Goal: Navigation & Orientation: Find specific page/section

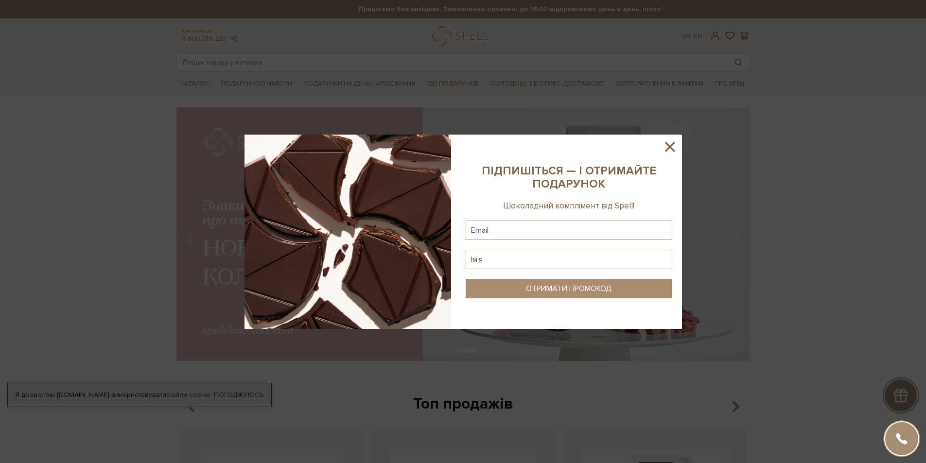
click at [674, 146] on icon at bounding box center [670, 147] width 17 height 17
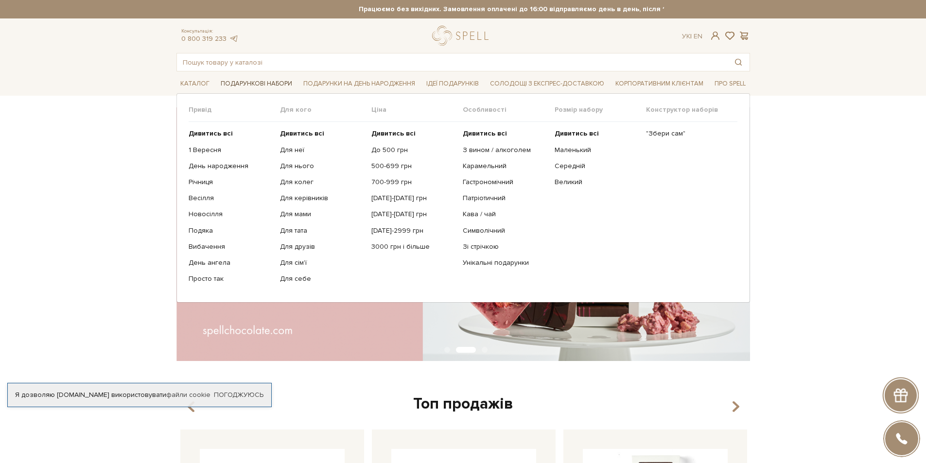
click at [279, 78] on span "Подарункові набори" at bounding box center [256, 83] width 79 height 15
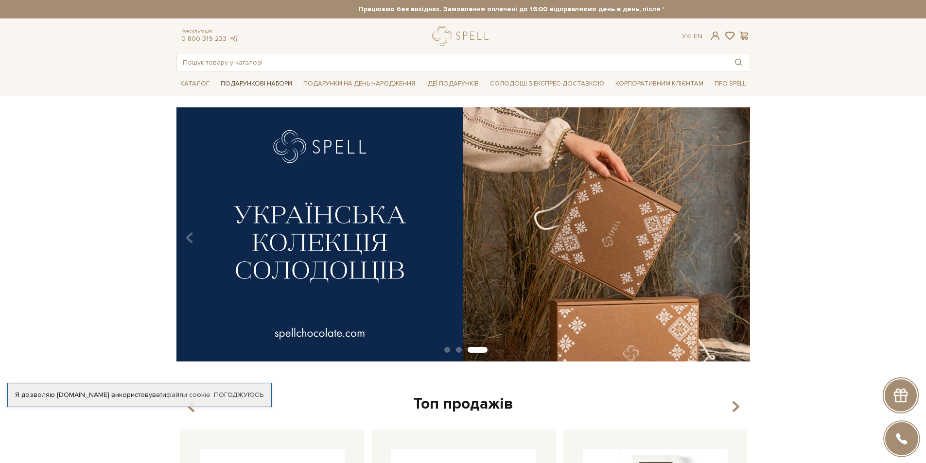
click at [267, 82] on span "Подарункові набори" at bounding box center [256, 83] width 79 height 15
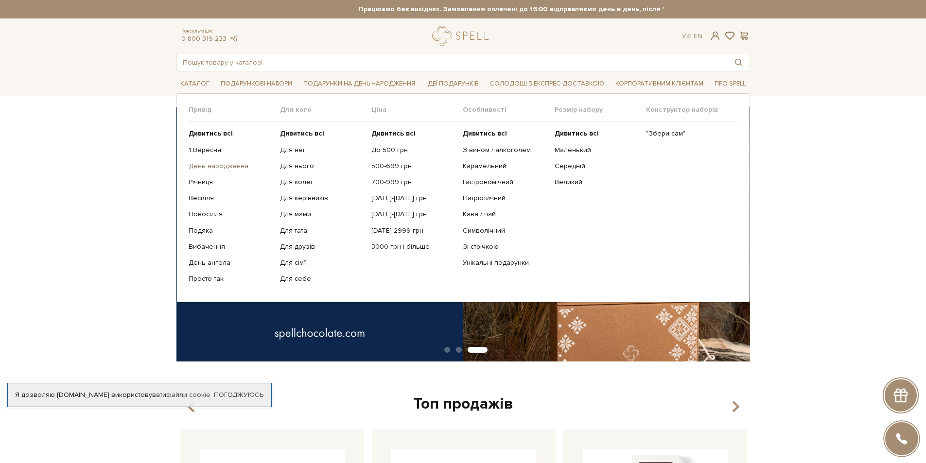
click at [233, 164] on link "День народження" at bounding box center [231, 166] width 84 height 9
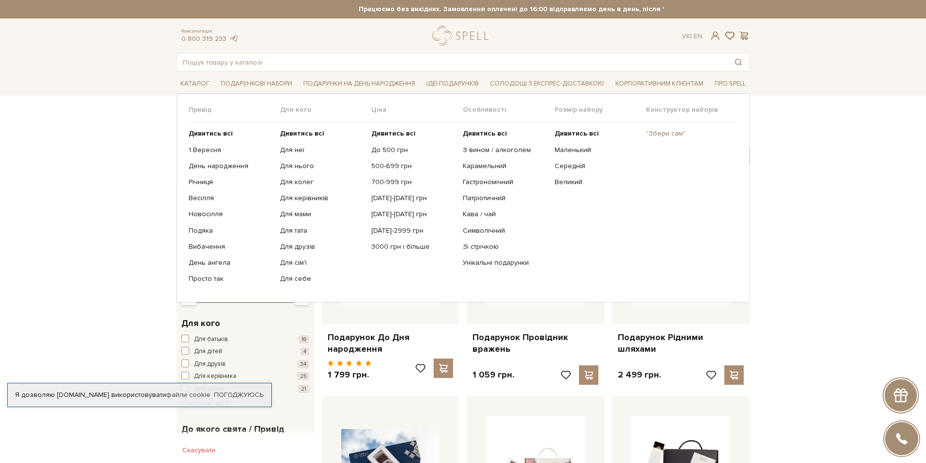
click at [668, 133] on link ""Збери сам"" at bounding box center [688, 133] width 84 height 9
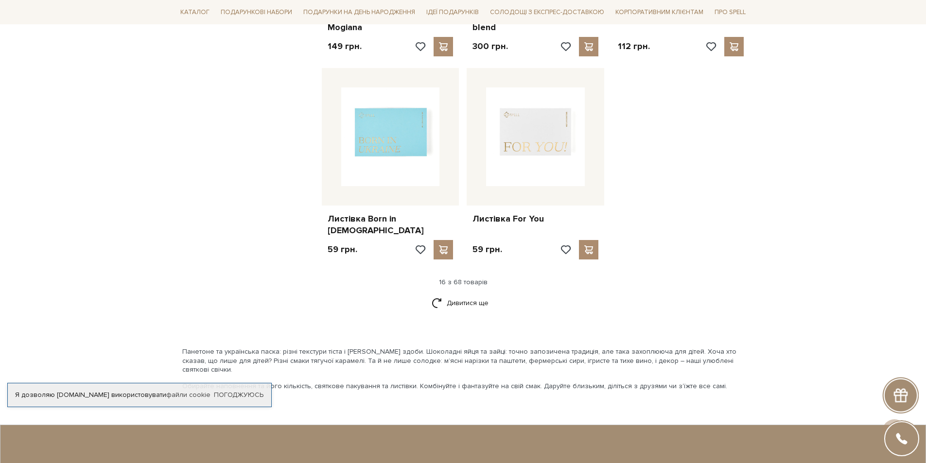
scroll to position [1216, 0]
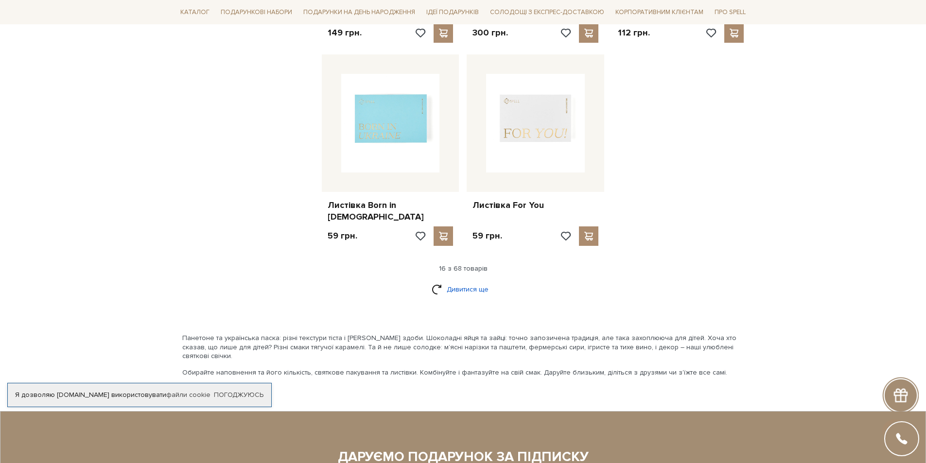
click at [451, 281] on link "Дивитися ще" at bounding box center [463, 289] width 63 height 17
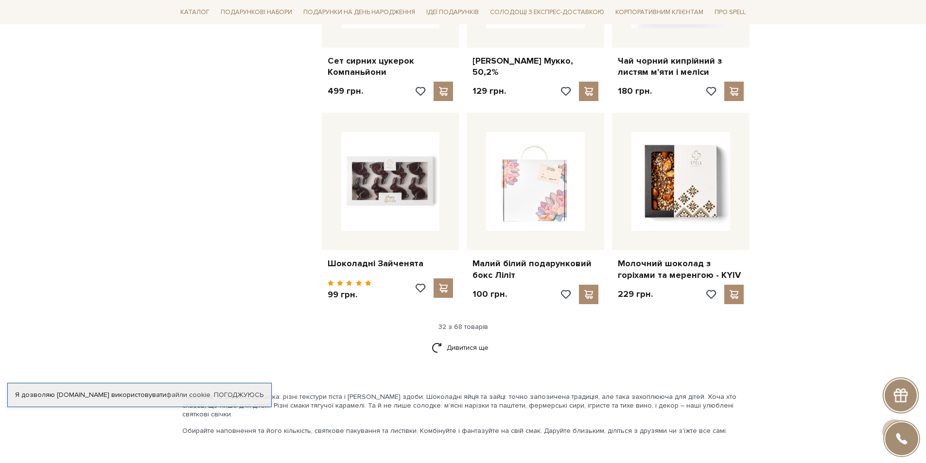
scroll to position [2188, 0]
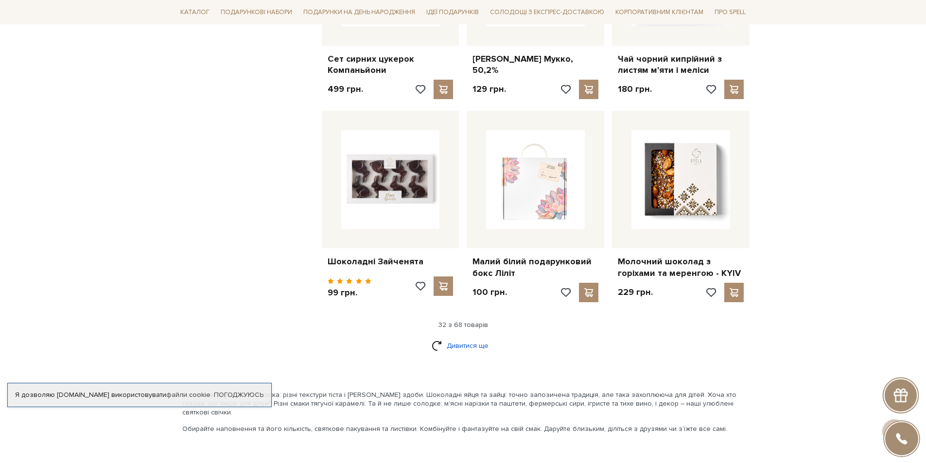
click at [445, 338] on link "Дивитися ще" at bounding box center [463, 346] width 63 height 17
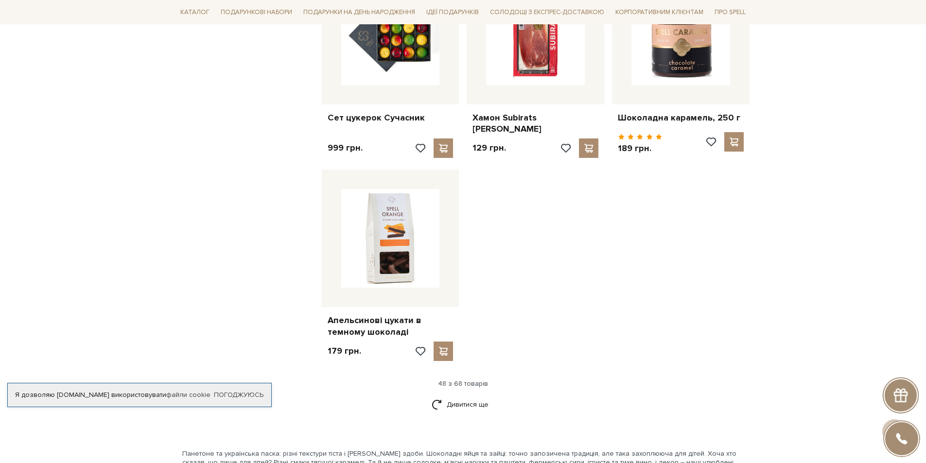
scroll to position [3404, 0]
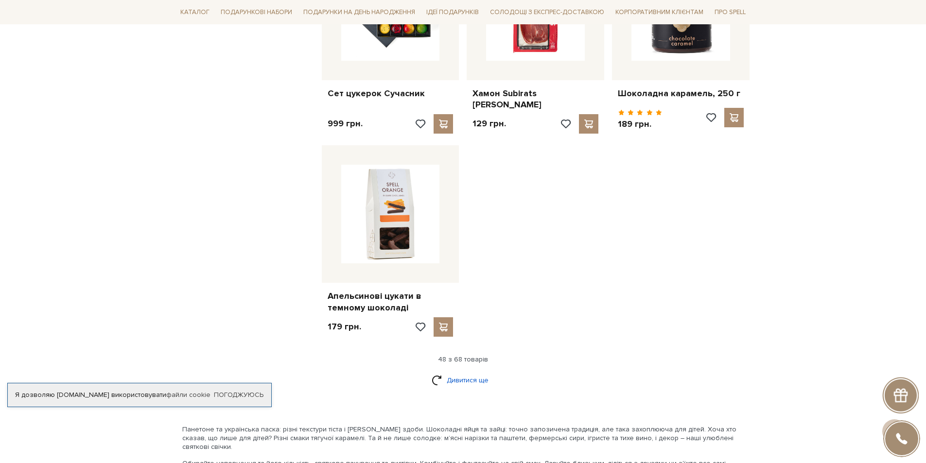
click at [472, 372] on link "Дивитися ще" at bounding box center [463, 380] width 63 height 17
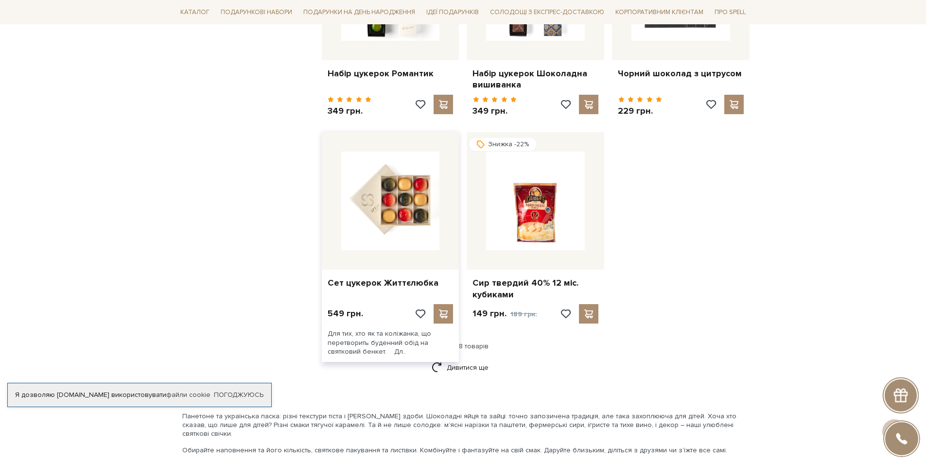
scroll to position [4474, 0]
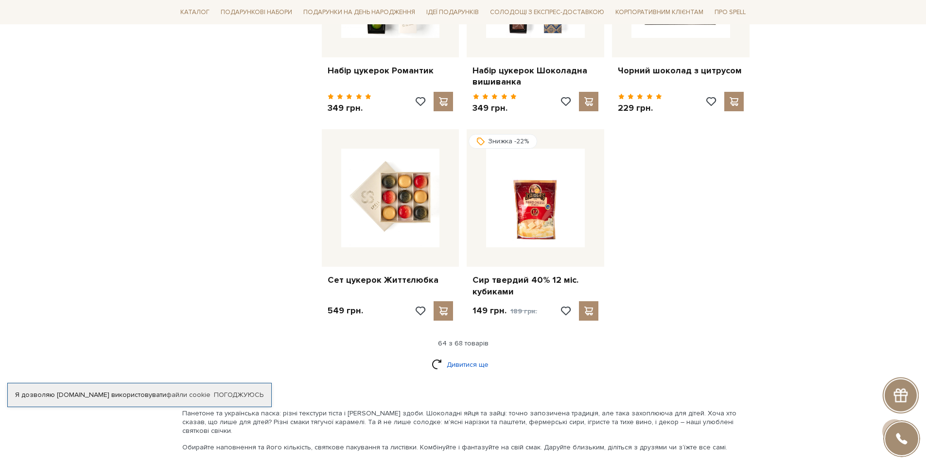
click at [477, 356] on link "Дивитися ще" at bounding box center [463, 364] width 63 height 17
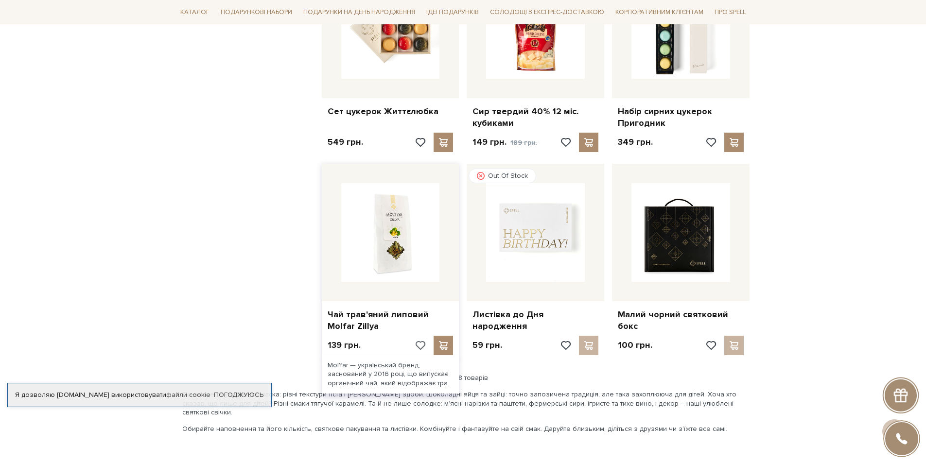
scroll to position [4620, 0]
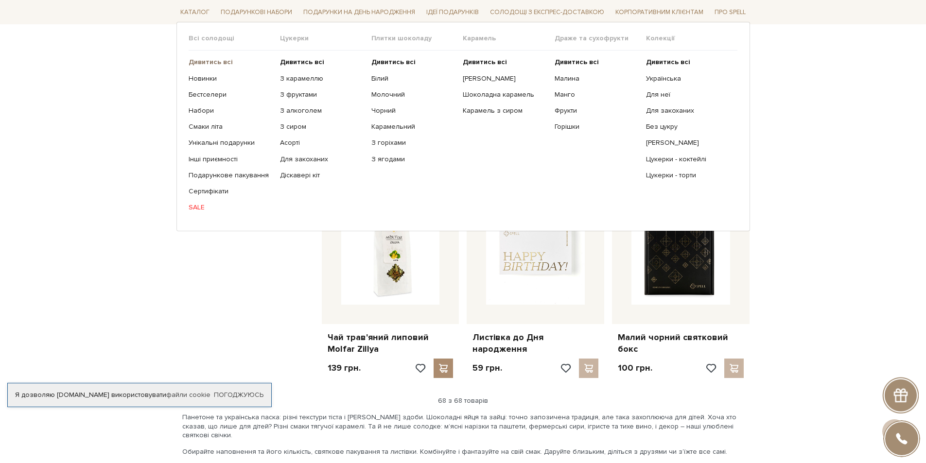
click at [206, 61] on b "Дивитись всі" at bounding box center [211, 62] width 44 height 8
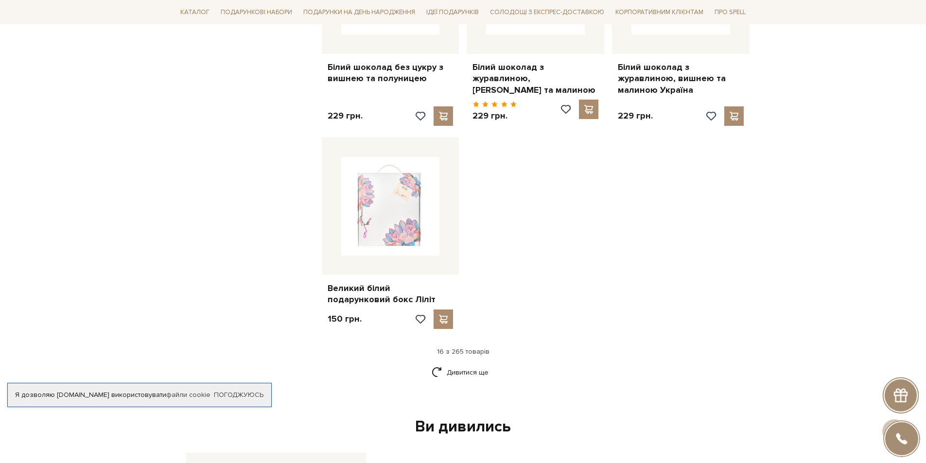
scroll to position [1119, 0]
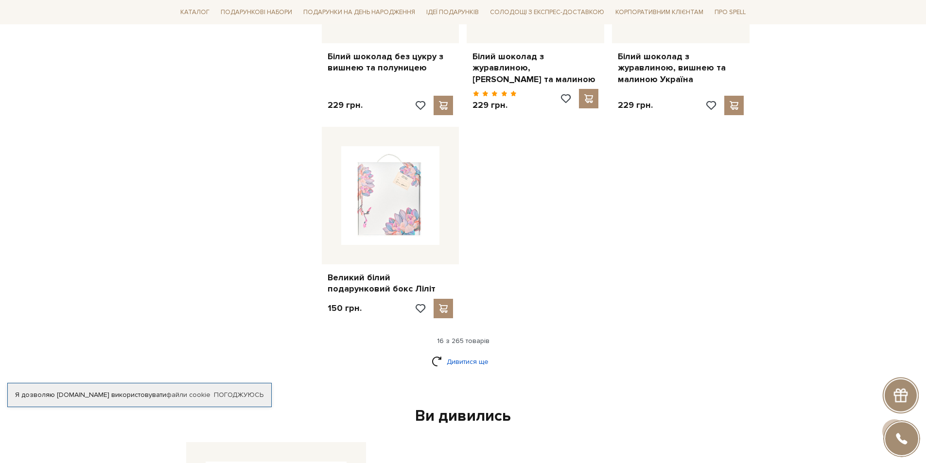
click at [462, 354] on link "Дивитися ще" at bounding box center [463, 362] width 63 height 17
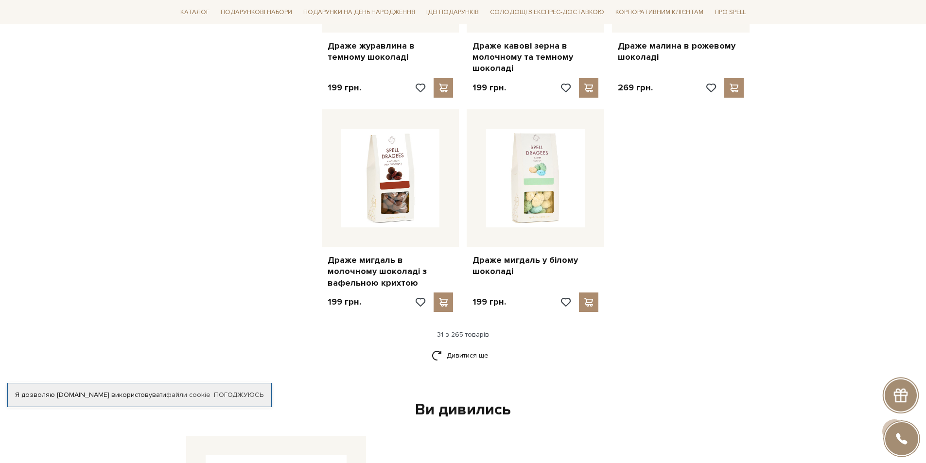
scroll to position [2188, 0]
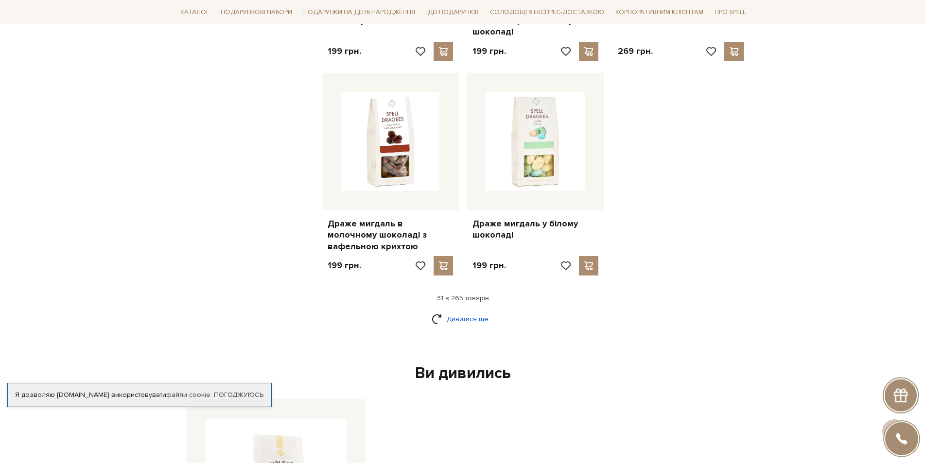
click at [456, 311] on link "Дивитися ще" at bounding box center [463, 319] width 63 height 17
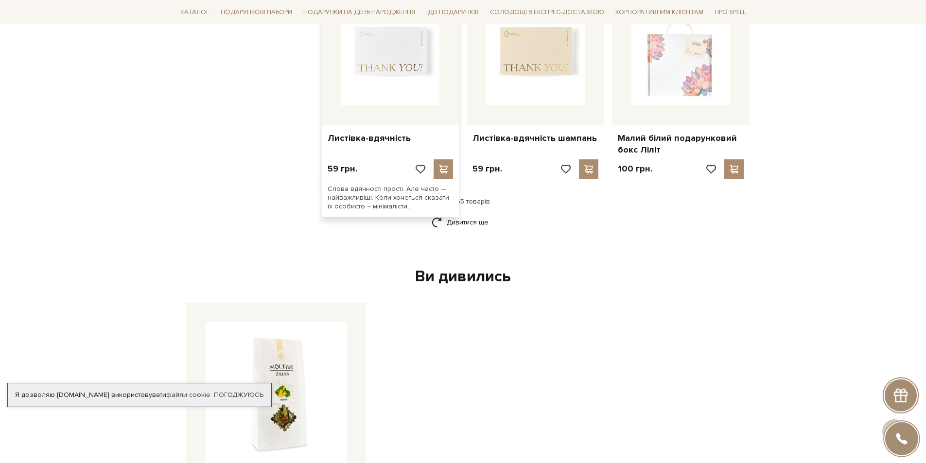
scroll to position [3307, 0]
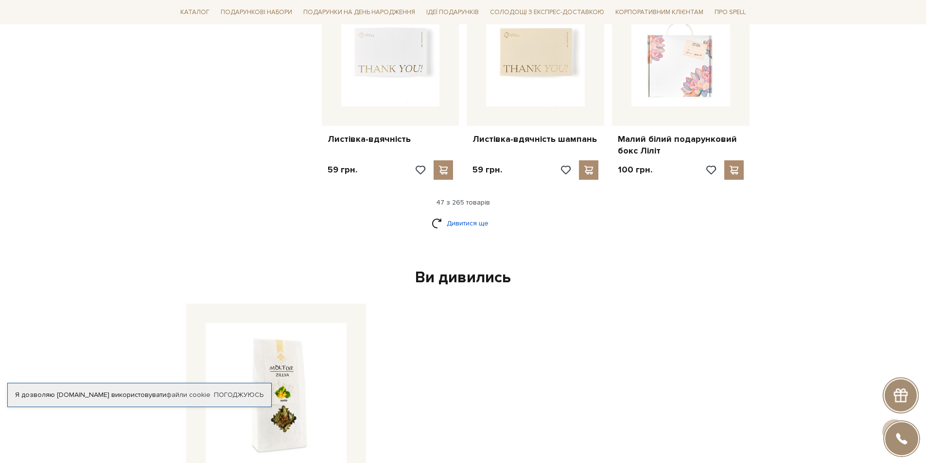
click at [444, 215] on link "Дивитися ще" at bounding box center [463, 223] width 63 height 17
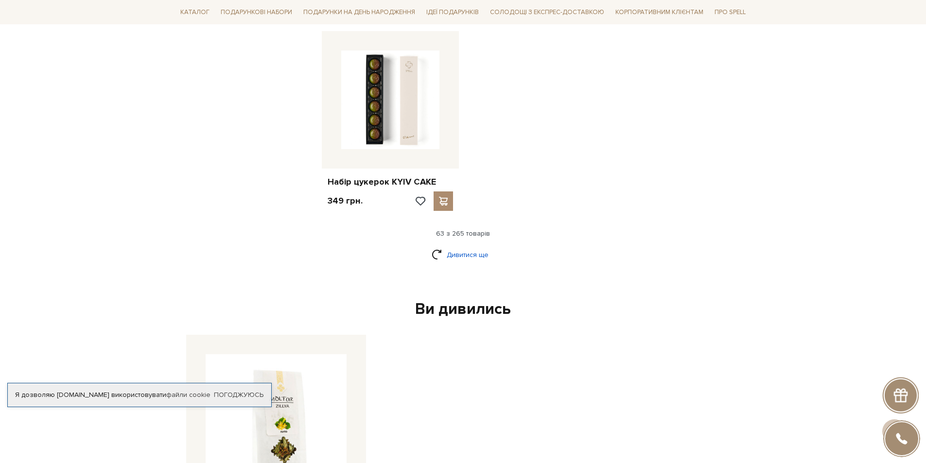
scroll to position [4571, 0]
